Goal: Task Accomplishment & Management: Use online tool/utility

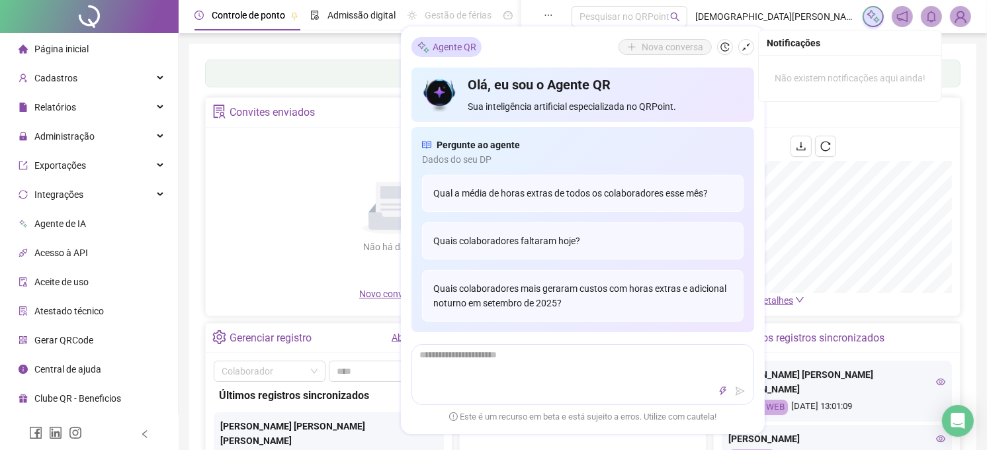
click at [963, 15] on img at bounding box center [961, 17] width 20 height 20
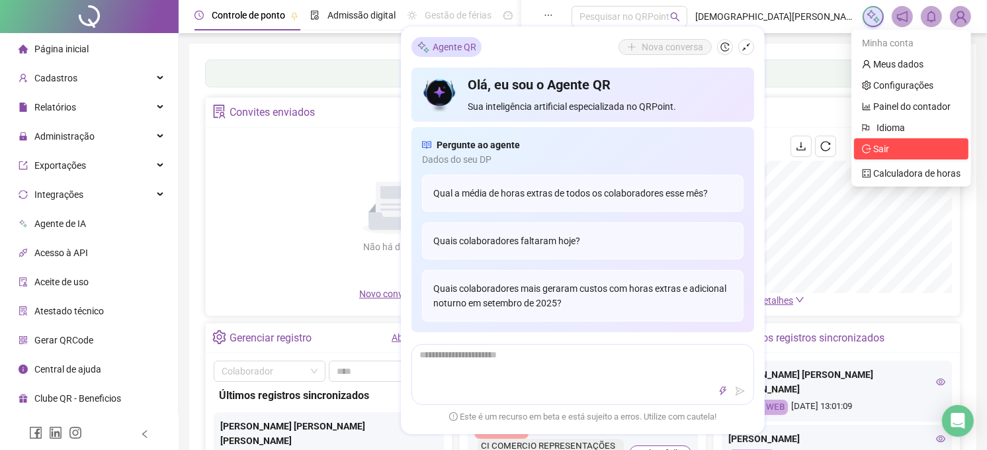
click at [905, 150] on span "Sair" at bounding box center [911, 149] width 99 height 15
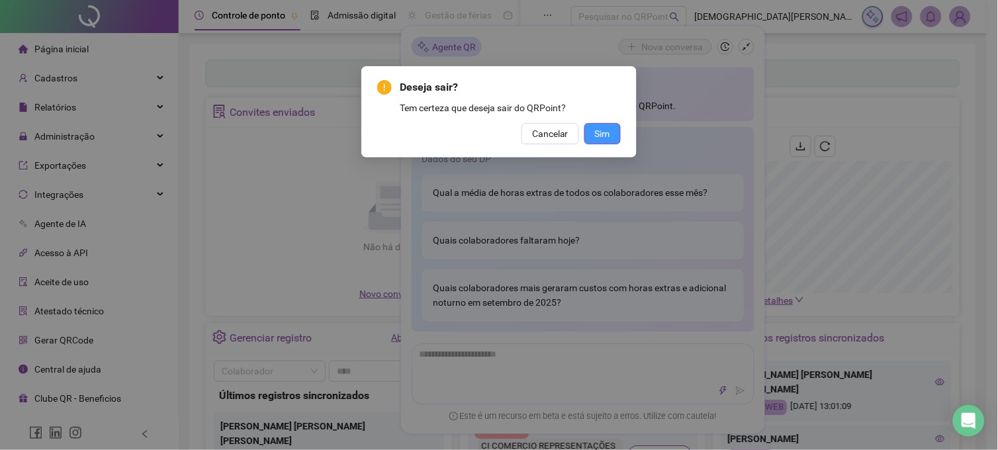
click at [594, 124] on button "Sim" at bounding box center [602, 133] width 36 height 21
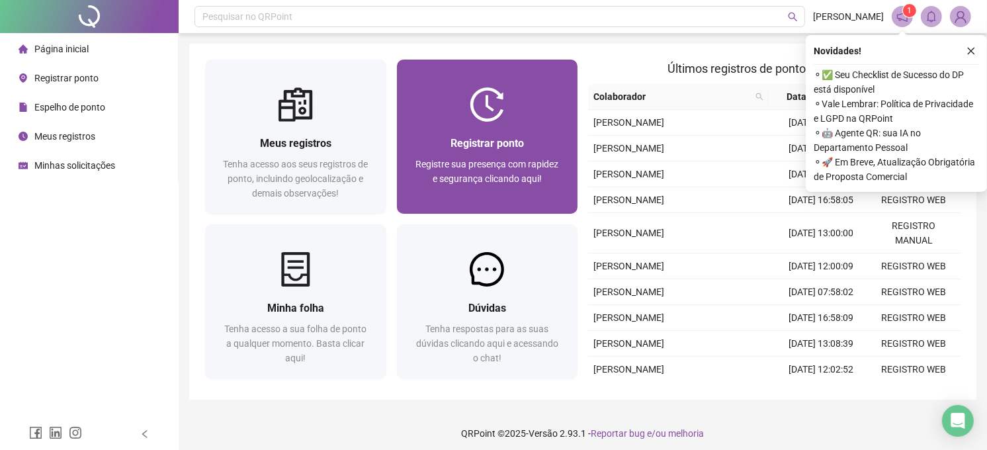
click at [455, 161] on span "Registre sua presença com rapidez e segurança clicando aqui!" at bounding box center [487, 171] width 143 height 25
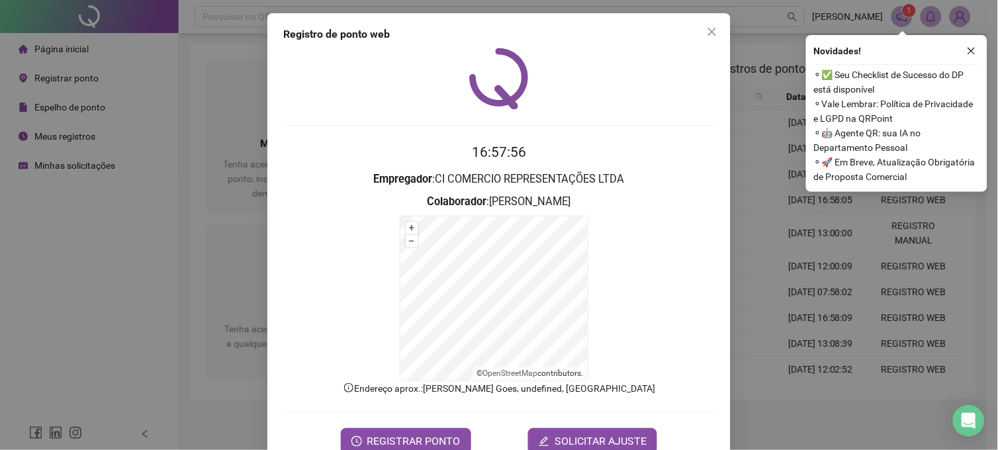
scroll to position [34, 0]
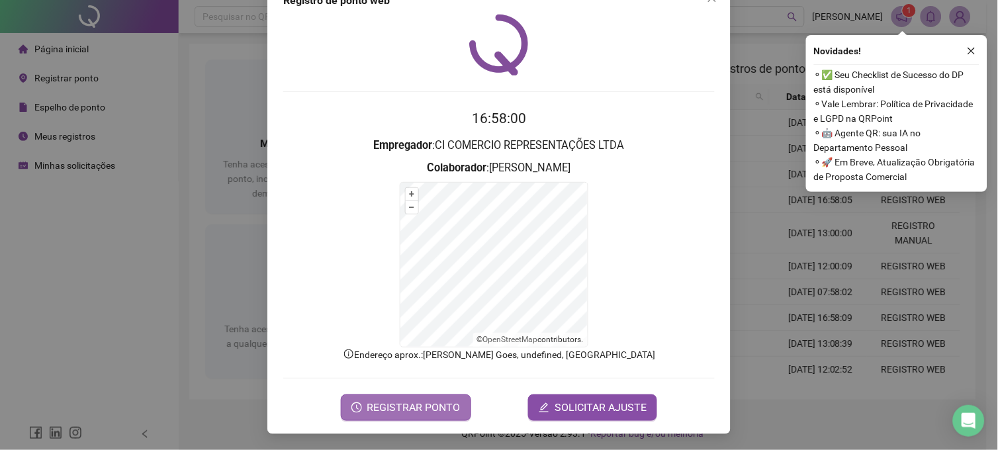
click at [417, 414] on span "REGISTRAR PONTO" at bounding box center [413, 408] width 93 height 16
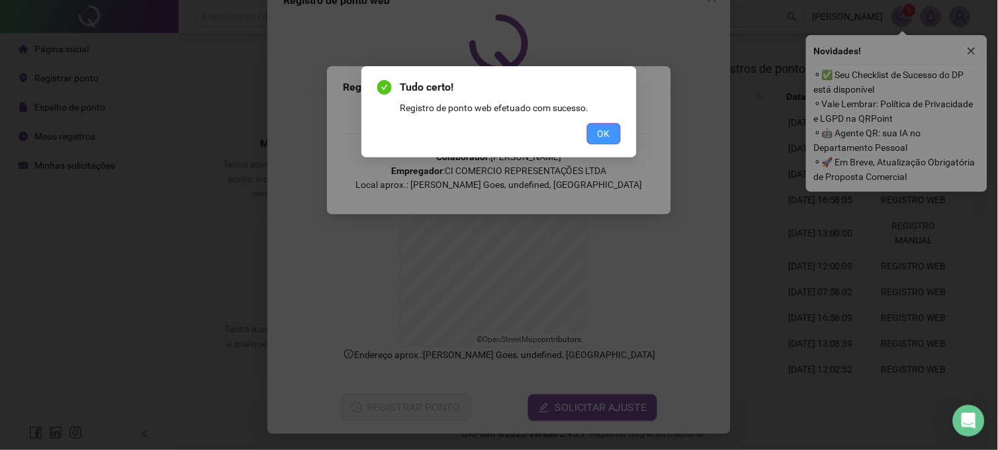
click at [615, 130] on button "OK" at bounding box center [604, 133] width 34 height 21
